Goal: Task Accomplishment & Management: Complete application form

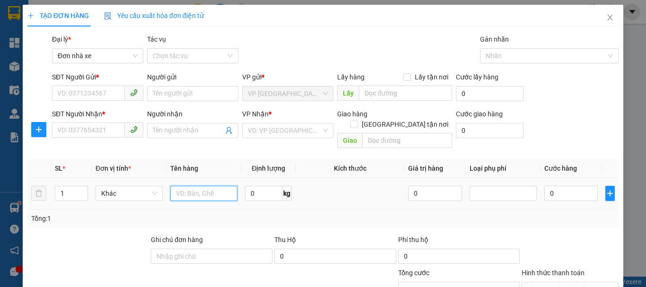
click at [193, 186] on input "text" at bounding box center [203, 193] width 67 height 15
type input "01 xốp trắng"
click at [255, 186] on input "0" at bounding box center [263, 193] width 37 height 15
type input "3"
click at [295, 121] on div "VP Nhận *" at bounding box center [287, 116] width 91 height 14
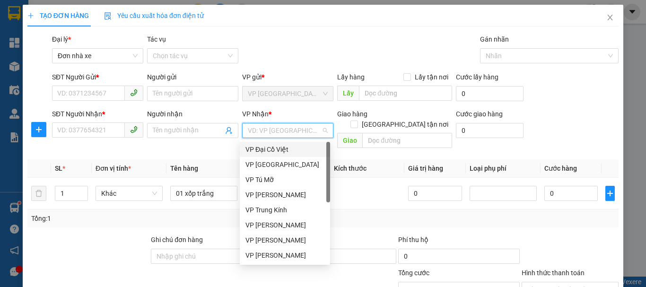
click at [295, 130] on input "search" at bounding box center [284, 131] width 73 height 14
click at [277, 182] on div "VP Tú Mỡ" at bounding box center [285, 180] width 79 height 10
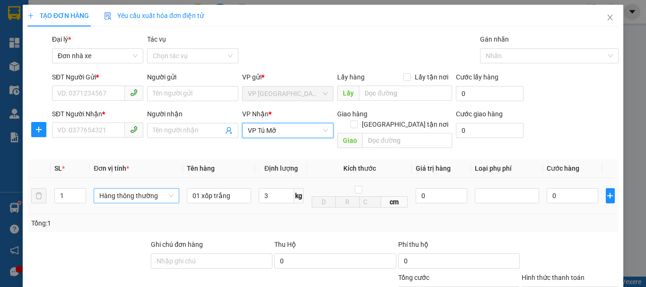
click at [127, 189] on span "Hàng thông thường" at bounding box center [136, 196] width 74 height 14
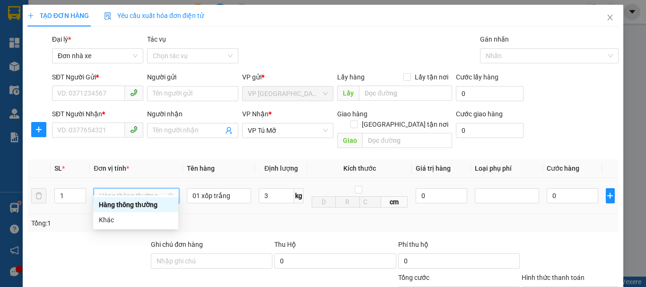
click at [133, 207] on div "Hàng thông thường" at bounding box center [136, 205] width 74 height 10
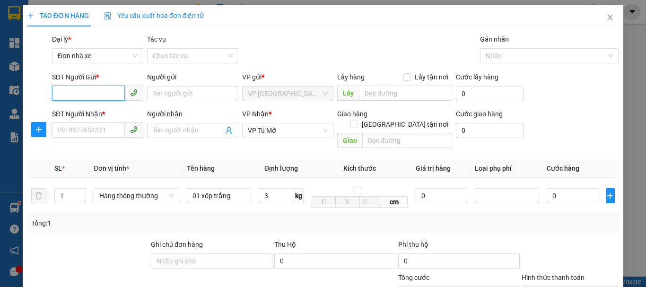
click at [76, 92] on input "SĐT Người Gửi *" at bounding box center [88, 93] width 73 height 15
type input "30.000"
type input "0904809456"
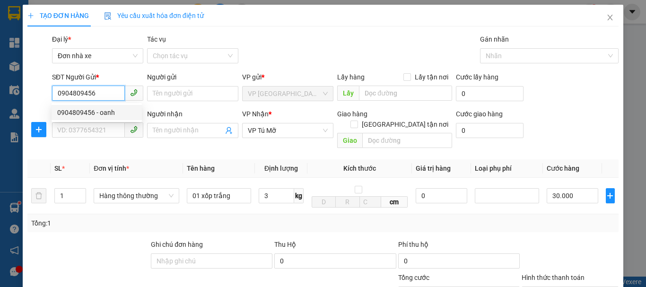
click at [69, 116] on div "0904809456 - oanh" at bounding box center [96, 112] width 79 height 10
type input "oanh"
type input "0904809456"
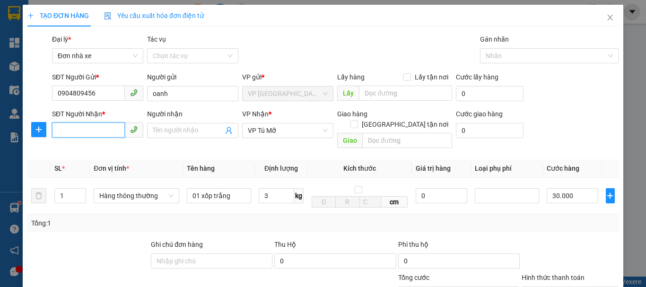
click at [77, 132] on input "SĐT Người Nhận *" at bounding box center [88, 130] width 73 height 15
click at [94, 150] on div "0326571678 - quân" at bounding box center [96, 149] width 79 height 10
type input "0326571678"
type input "quân"
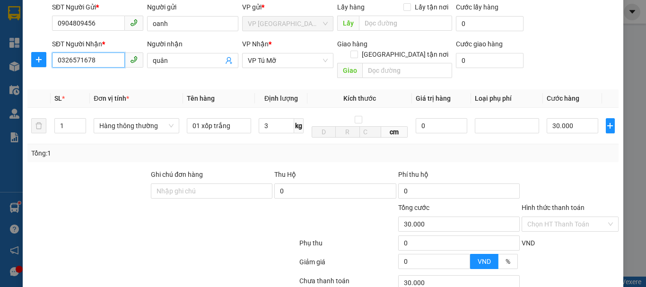
scroll to position [95, 0]
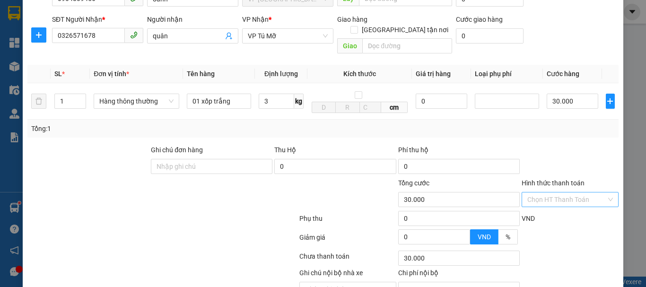
click at [570, 193] on input "Hình thức thanh toán" at bounding box center [567, 200] width 79 height 14
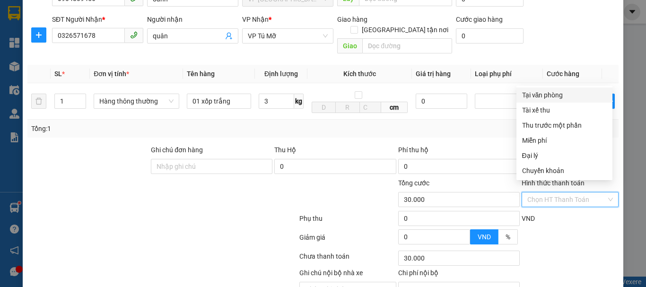
click at [552, 94] on div "Tại văn phòng" at bounding box center [564, 95] width 85 height 10
type input "0"
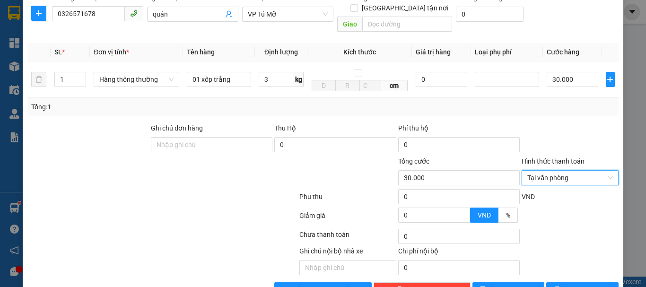
scroll to position [135, 0]
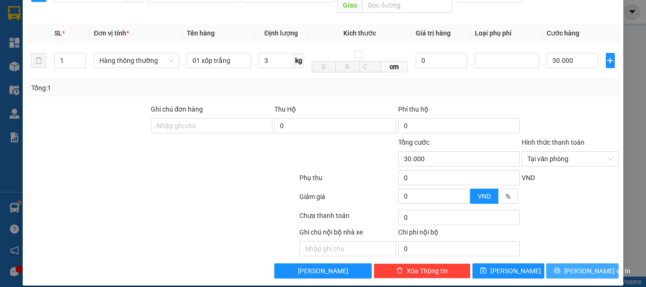
click at [582, 266] on span "[PERSON_NAME] và In" at bounding box center [598, 271] width 66 height 10
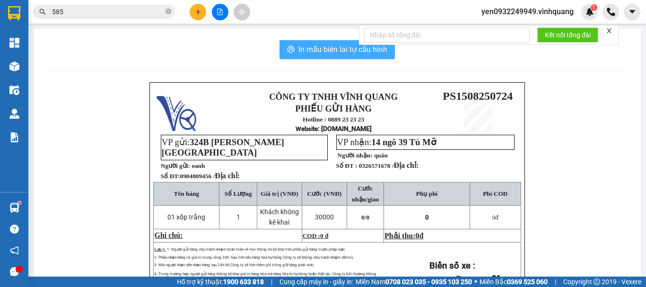
click at [320, 47] on span "In mẫu biên lai tự cấu hình" at bounding box center [343, 50] width 89 height 12
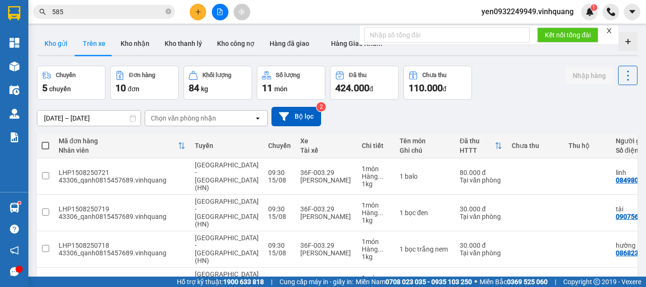
click at [50, 43] on button "Kho gửi" at bounding box center [56, 43] width 38 height 23
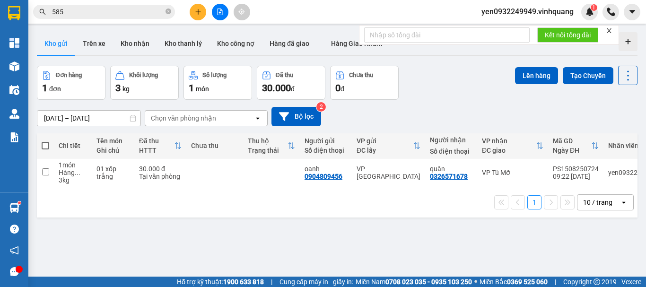
click at [45, 148] on span at bounding box center [46, 146] width 8 height 8
click at [45, 141] on input "checkbox" at bounding box center [45, 141] width 0 height 0
checkbox input "true"
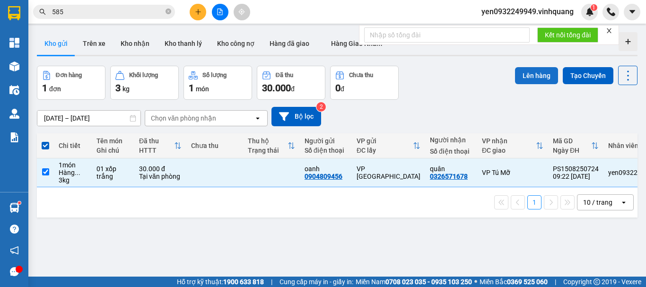
click at [528, 77] on button "Lên hàng" at bounding box center [536, 75] width 43 height 17
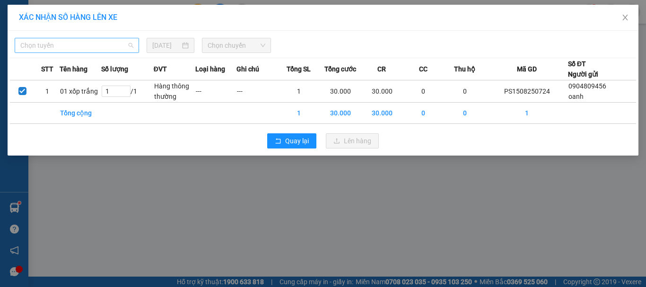
click at [57, 51] on span "Chọn tuyến" at bounding box center [76, 45] width 113 height 14
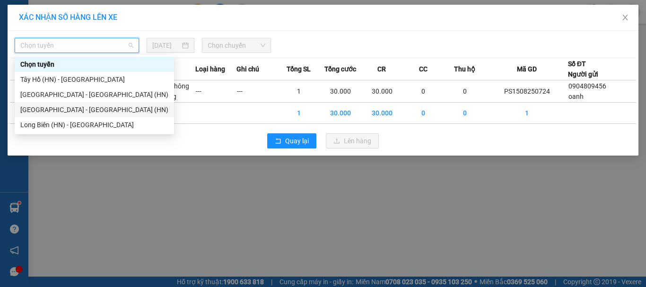
click at [81, 113] on div "[GEOGRAPHIC_DATA] - [GEOGRAPHIC_DATA] (HN)" at bounding box center [94, 110] width 148 height 10
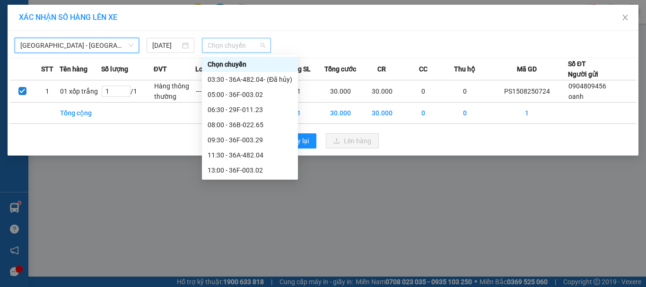
click at [247, 47] on span "Chọn chuyến" at bounding box center [237, 45] width 58 height 14
click at [251, 142] on div "09:30 - 36F-003.29" at bounding box center [250, 140] width 85 height 10
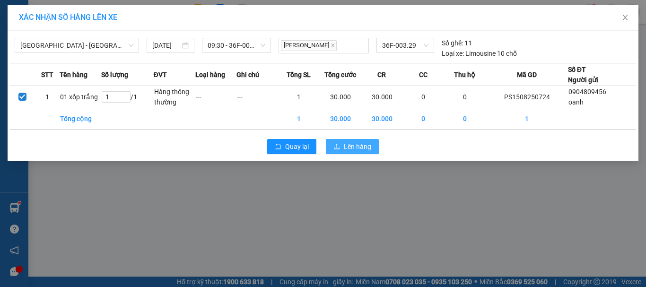
click at [352, 150] on span "Lên hàng" at bounding box center [357, 146] width 27 height 10
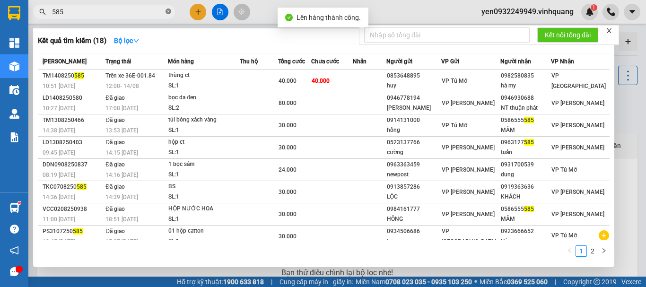
click at [167, 13] on icon "close-circle" at bounding box center [169, 12] width 6 height 6
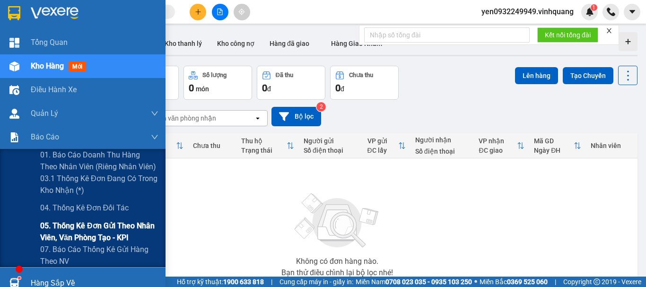
click at [97, 230] on span "05. Thống kê đơn gửi theo nhân viên, văn phòng tạo - KPI" at bounding box center [99, 232] width 118 height 24
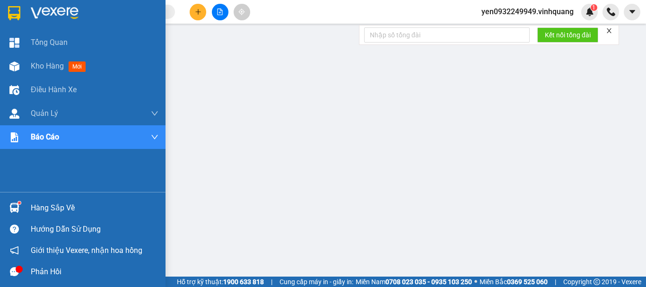
click at [49, 9] on img at bounding box center [55, 13] width 48 height 14
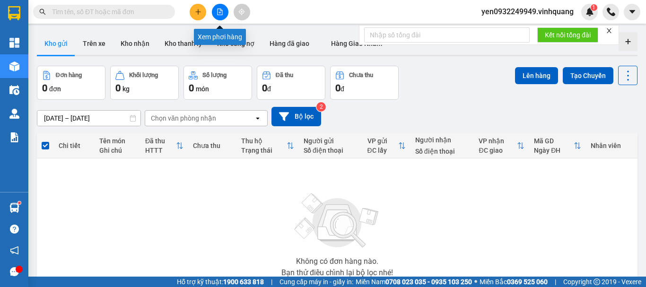
click at [218, 6] on button at bounding box center [220, 12] width 17 height 17
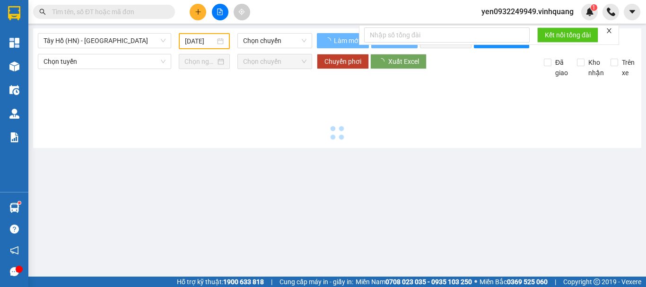
type input "[DATE]"
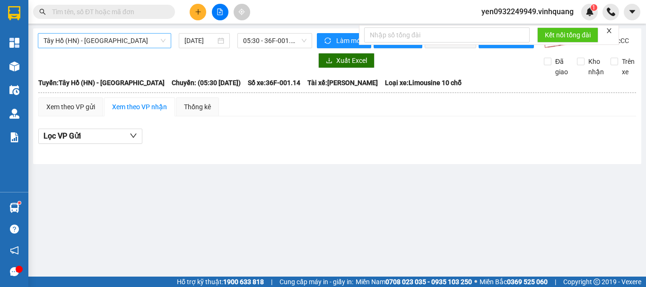
click at [63, 38] on span "Tây Hồ (HN) - [GEOGRAPHIC_DATA]" at bounding box center [105, 41] width 122 height 14
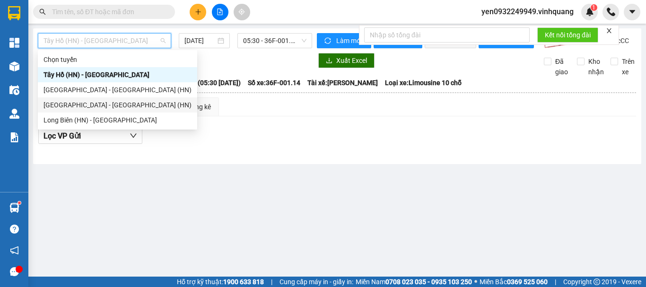
click at [92, 103] on div "[GEOGRAPHIC_DATA] - [GEOGRAPHIC_DATA] (HN)" at bounding box center [118, 105] width 148 height 10
type input "[DATE]"
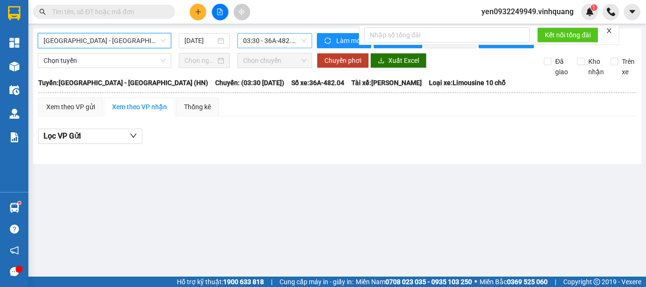
click at [276, 42] on span "03:30 - 36A-482.04 - (Đã hủy)" at bounding box center [274, 41] width 63 height 14
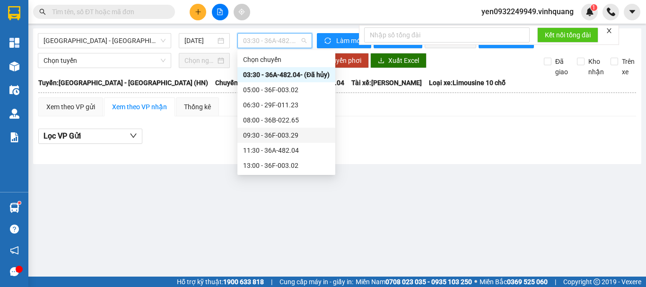
click at [290, 136] on div "09:30 - 36F-003.29" at bounding box center [286, 135] width 87 height 10
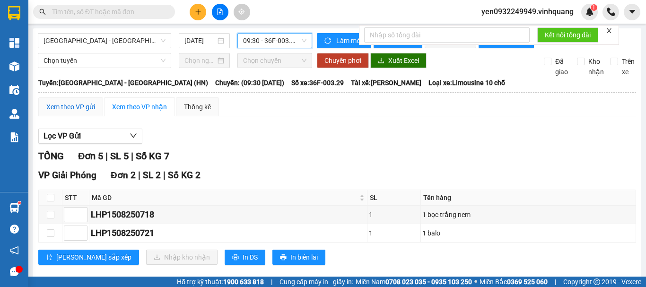
click at [66, 112] on div "Xem theo VP gửi" at bounding box center [70, 107] width 49 height 10
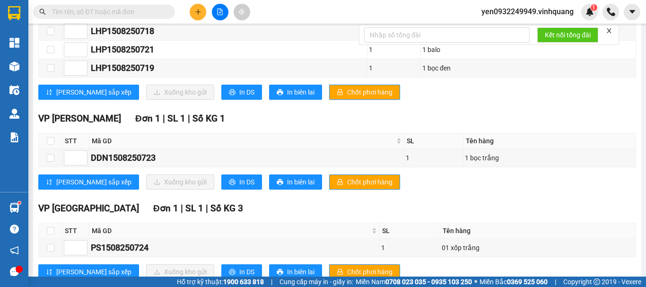
scroll to position [221, 0]
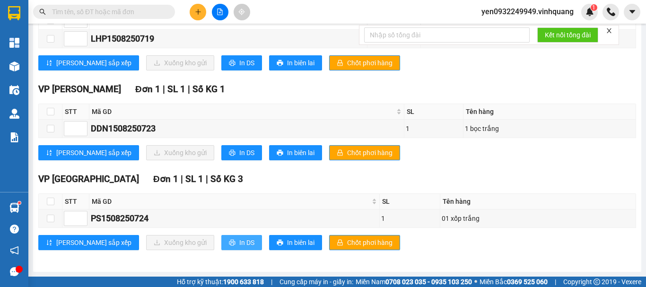
click at [239, 242] on span "In DS" at bounding box center [246, 243] width 15 height 10
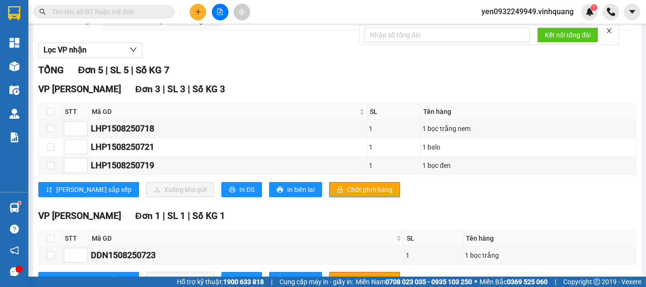
scroll to position [0, 0]
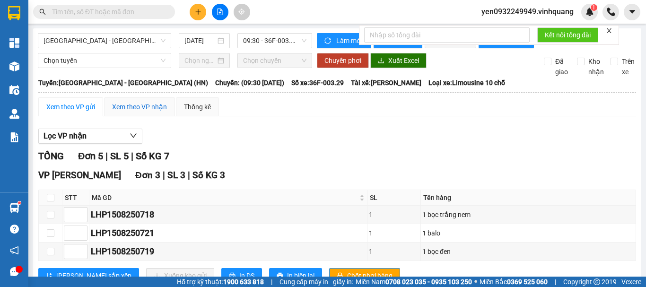
click at [139, 112] on div "Xem theo VP nhận" at bounding box center [139, 107] width 55 height 10
